Goal: Transaction & Acquisition: Purchase product/service

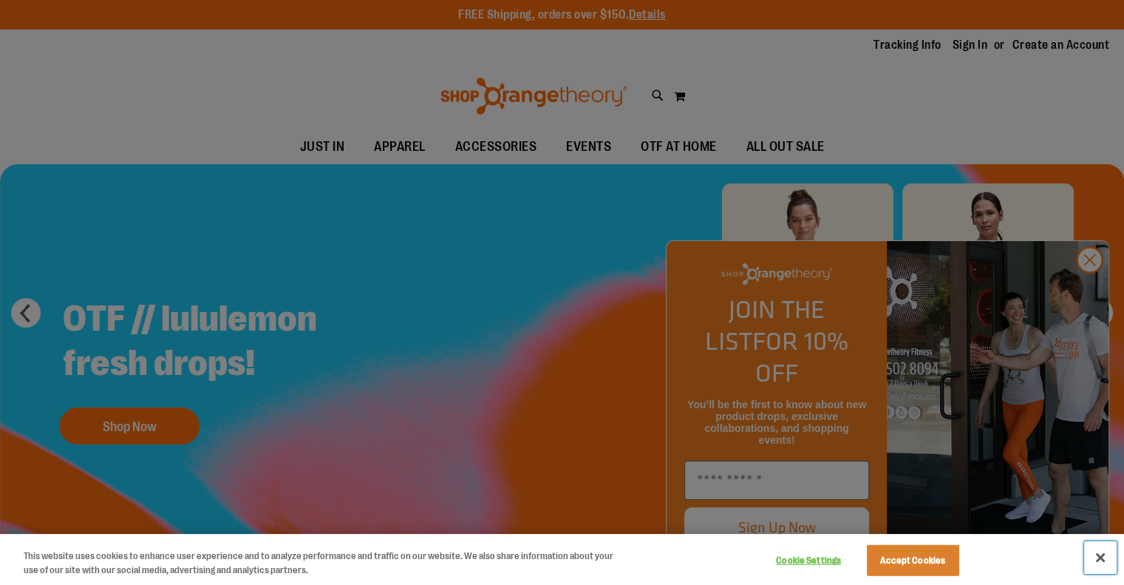
click at [1097, 558] on button "Close" at bounding box center [1100, 557] width 33 height 33
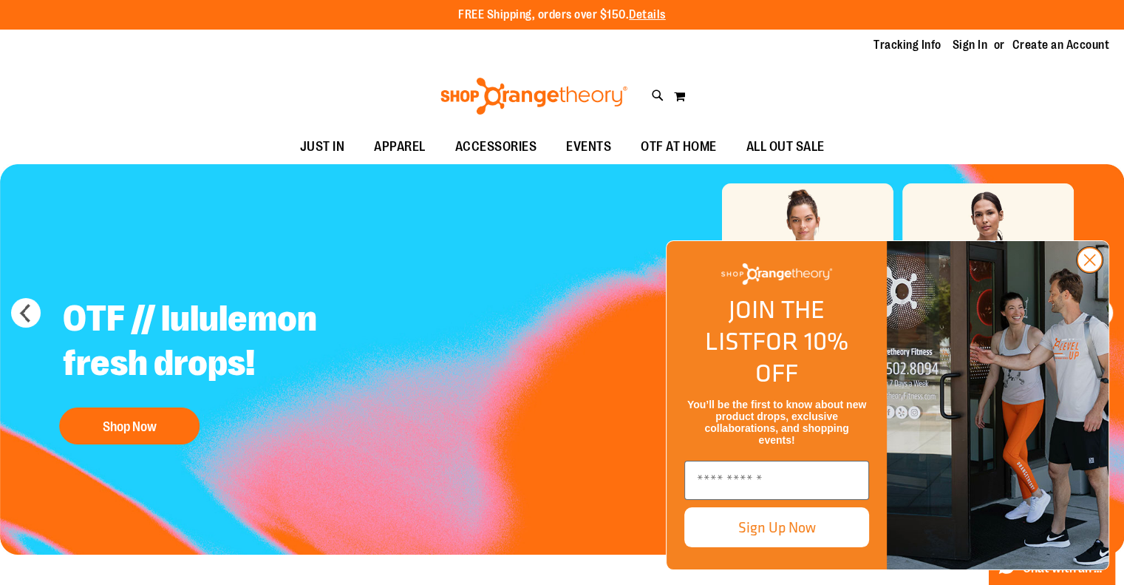
click at [1087, 265] on icon "Close dialog" at bounding box center [1090, 260] width 10 height 10
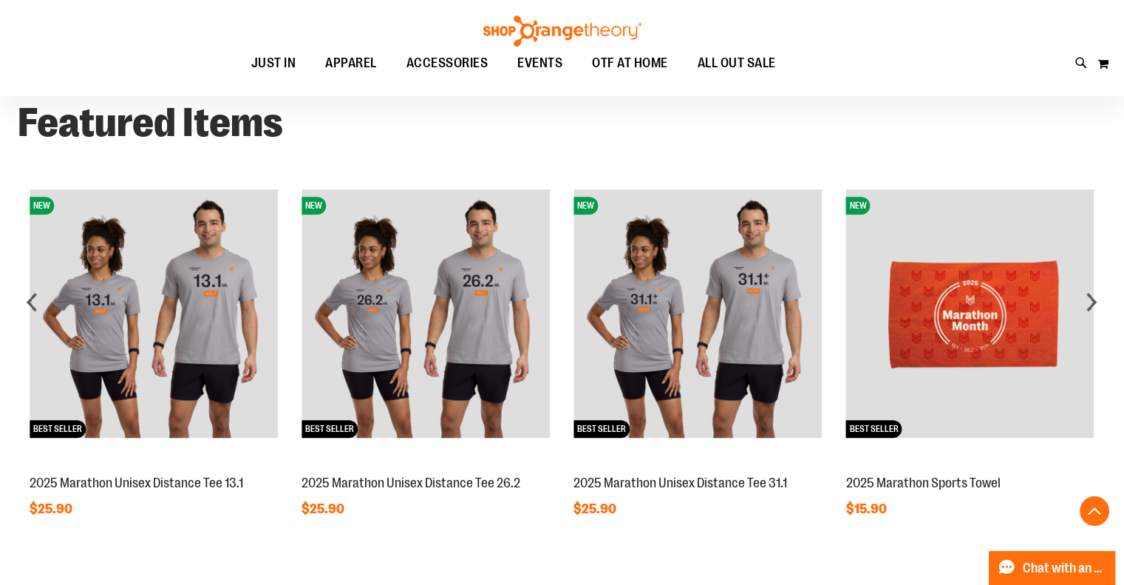
scroll to position [1122, 0]
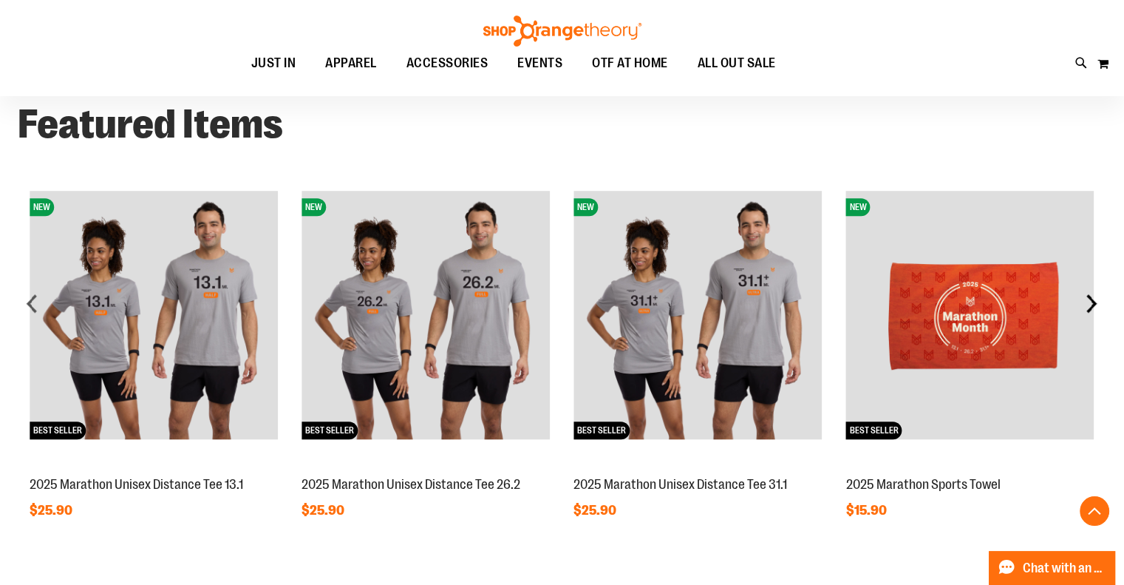
click at [1091, 305] on div "next" at bounding box center [1092, 303] width 30 height 30
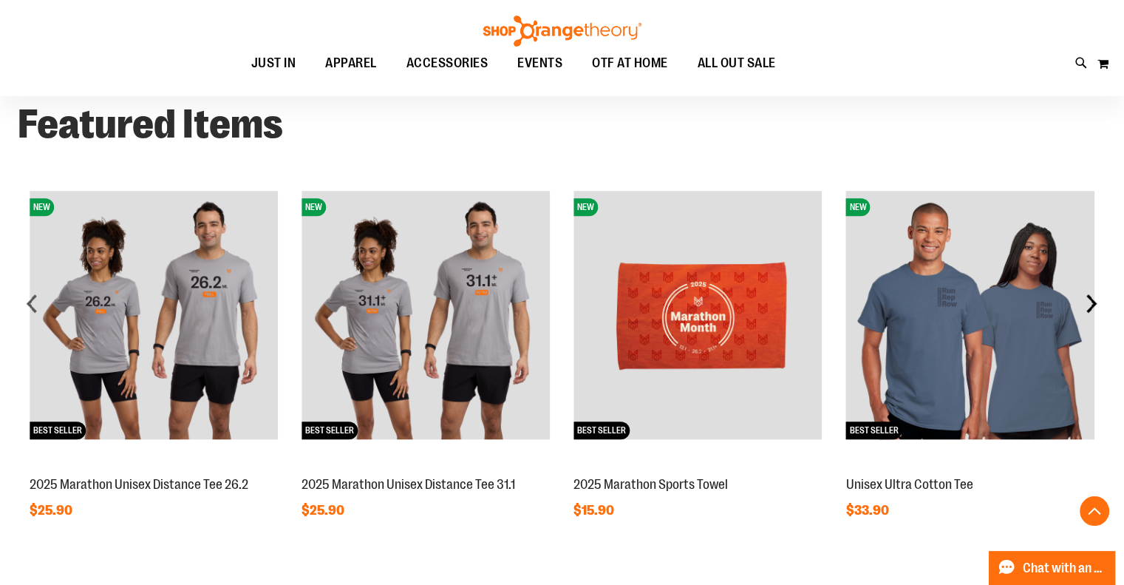
click at [1091, 305] on div "next" at bounding box center [1092, 303] width 30 height 30
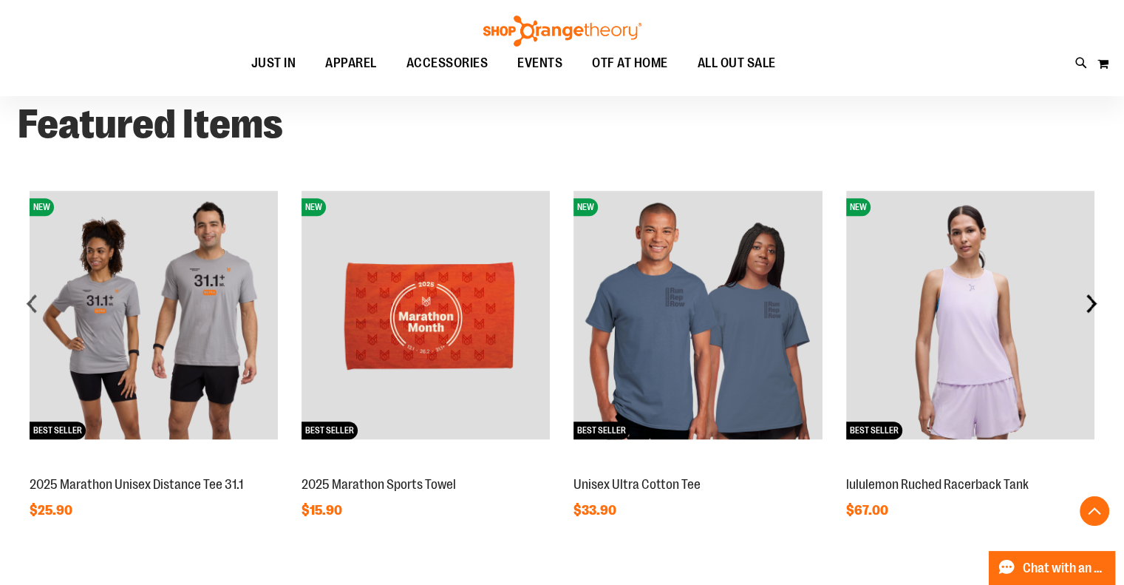
click at [1091, 305] on div "next" at bounding box center [1092, 303] width 30 height 30
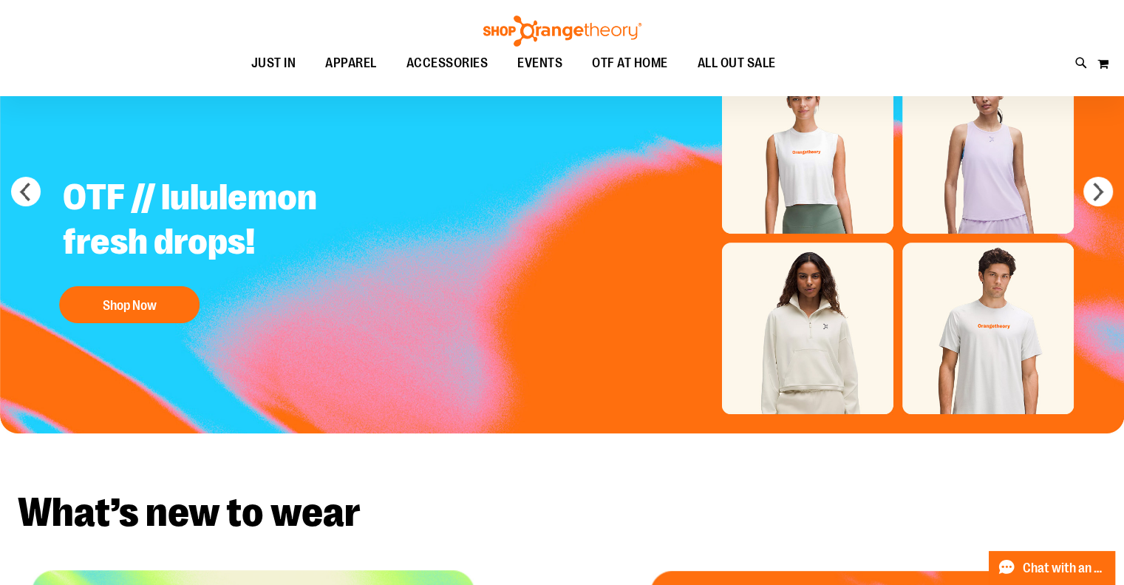
scroll to position [0, 0]
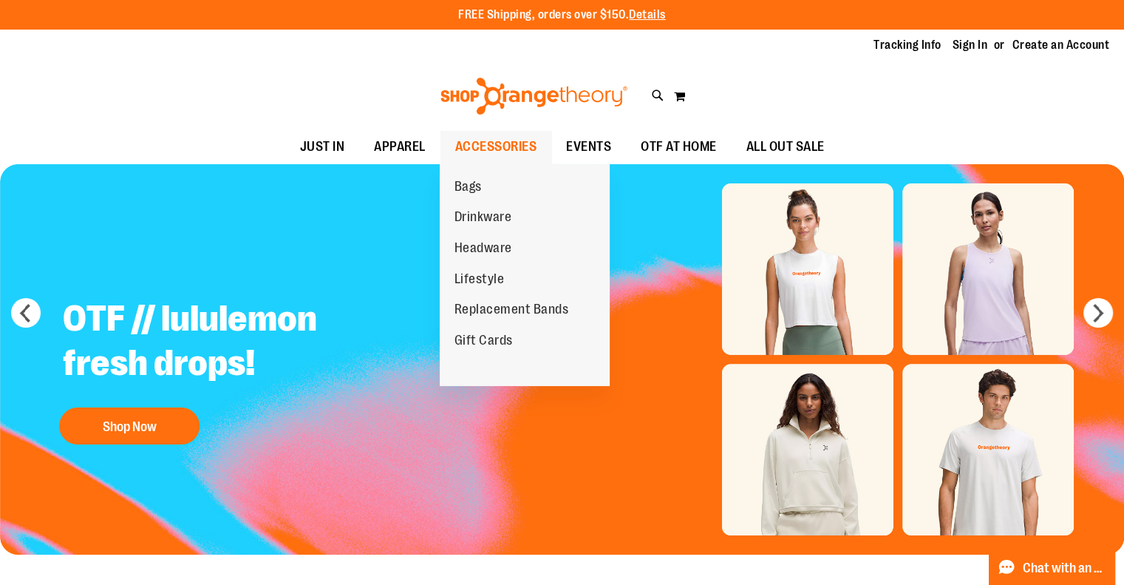
click at [492, 140] on span "ACCESSORIES" at bounding box center [496, 146] width 82 height 33
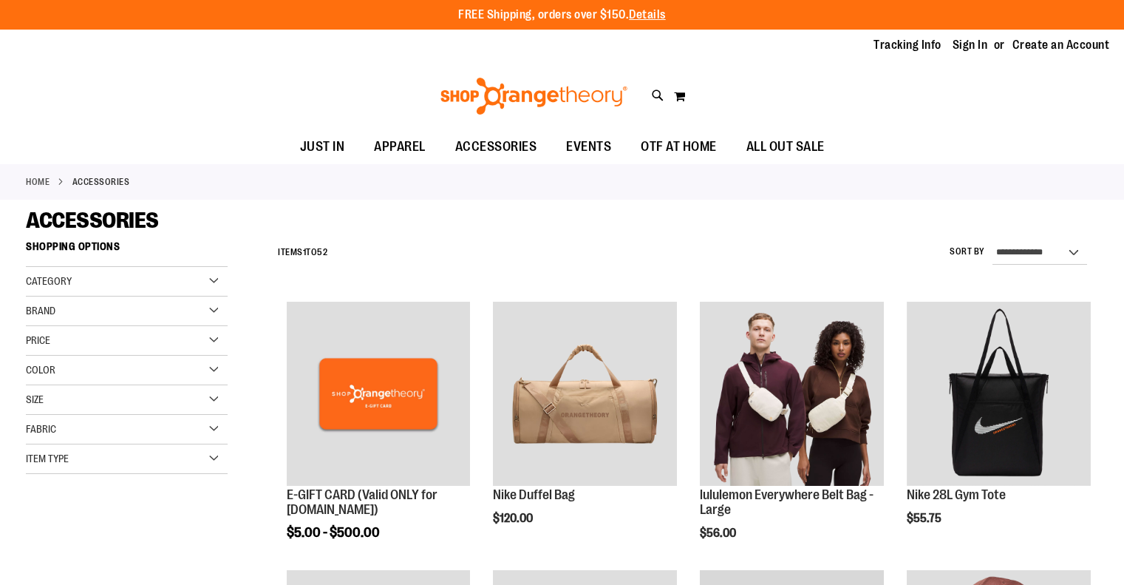
click at [674, 145] on span "OTF AT HOME" at bounding box center [679, 146] width 76 height 33
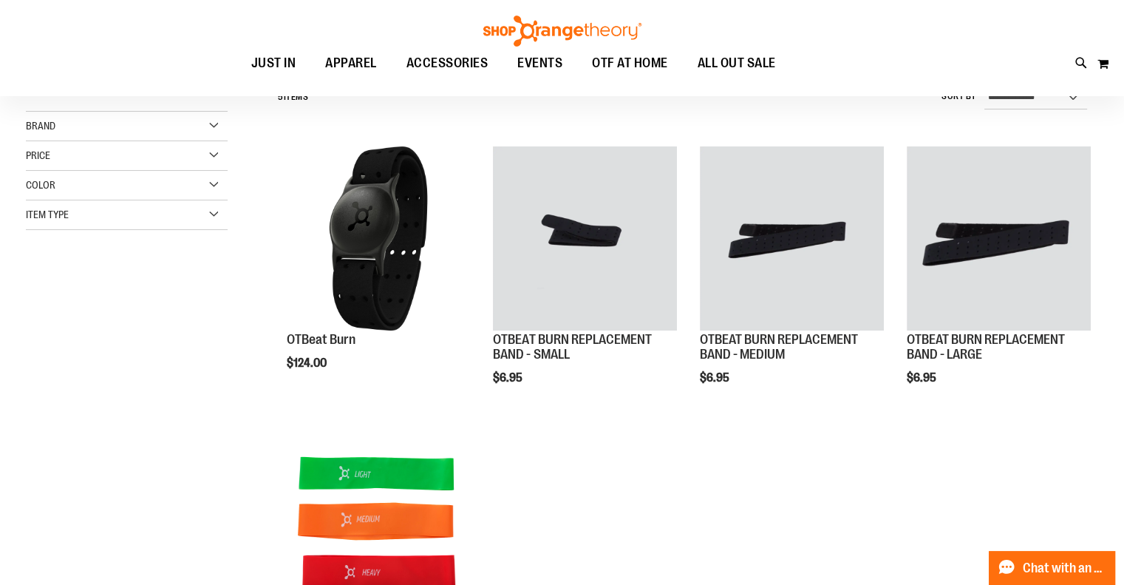
scroll to position [114, 0]
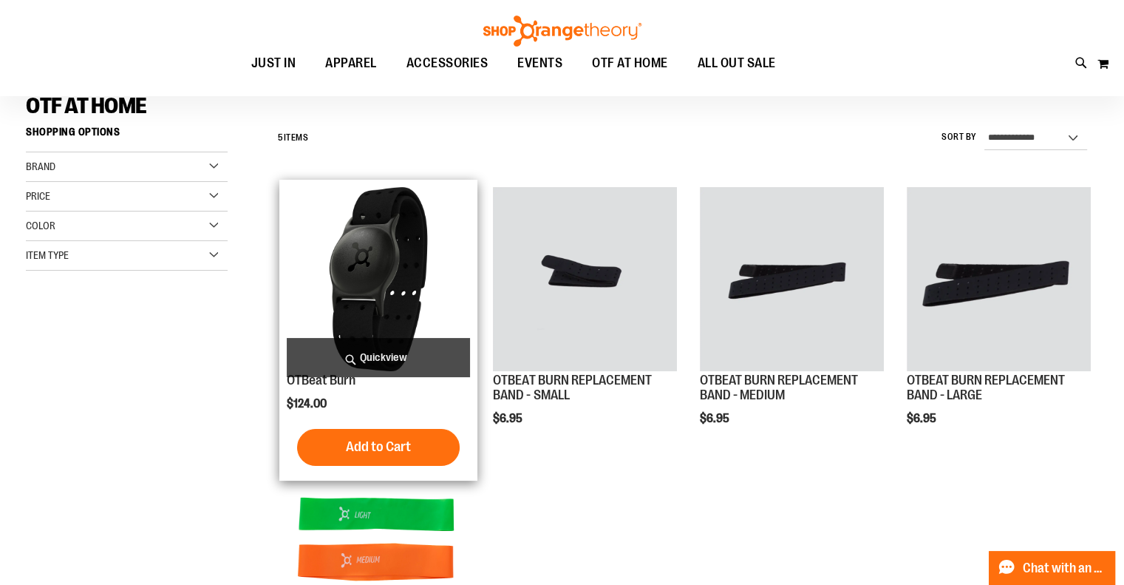
click at [414, 298] on img "product" at bounding box center [379, 279] width 184 height 184
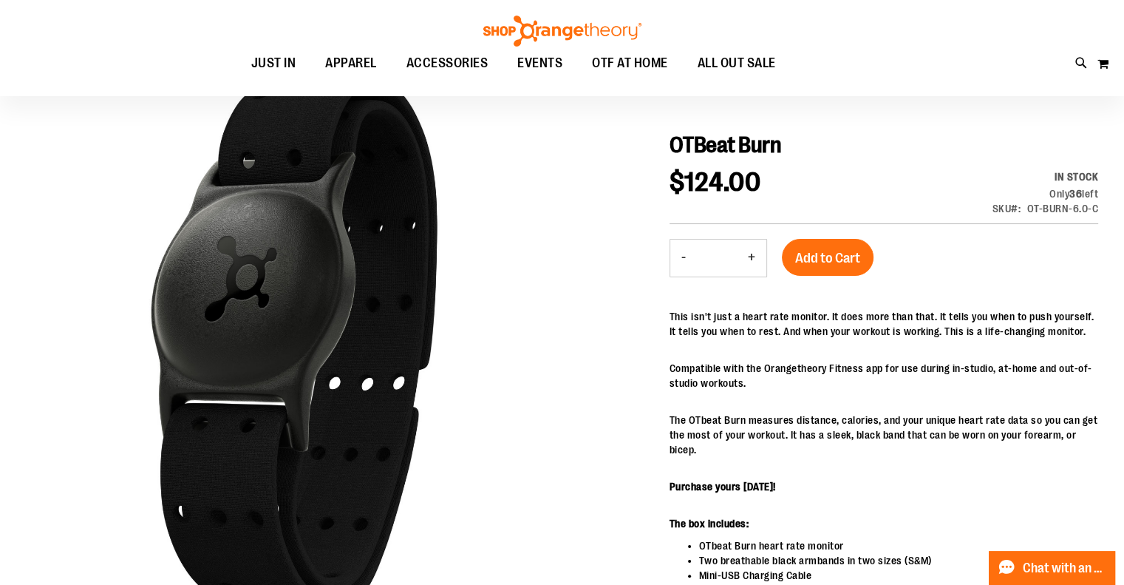
scroll to position [126, 0]
